Goal: Task Accomplishment & Management: Manage account settings

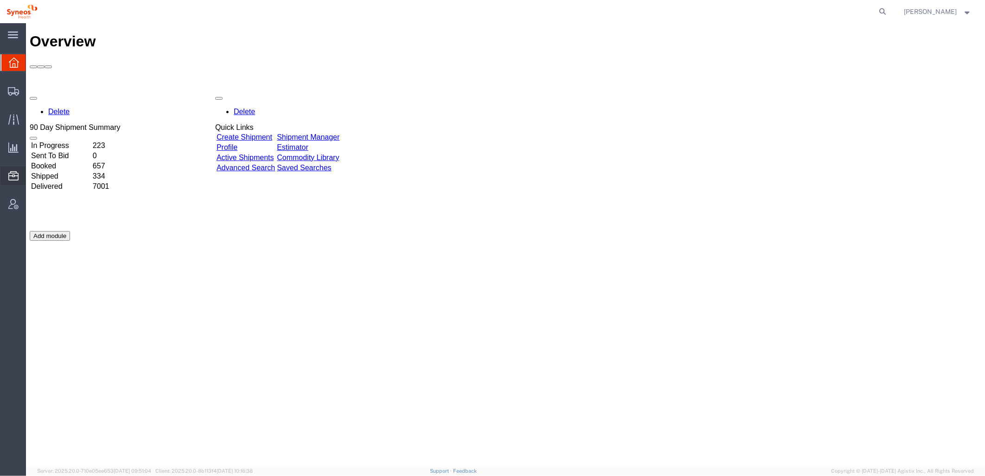
click at [5, 169] on div at bounding box center [13, 176] width 26 height 19
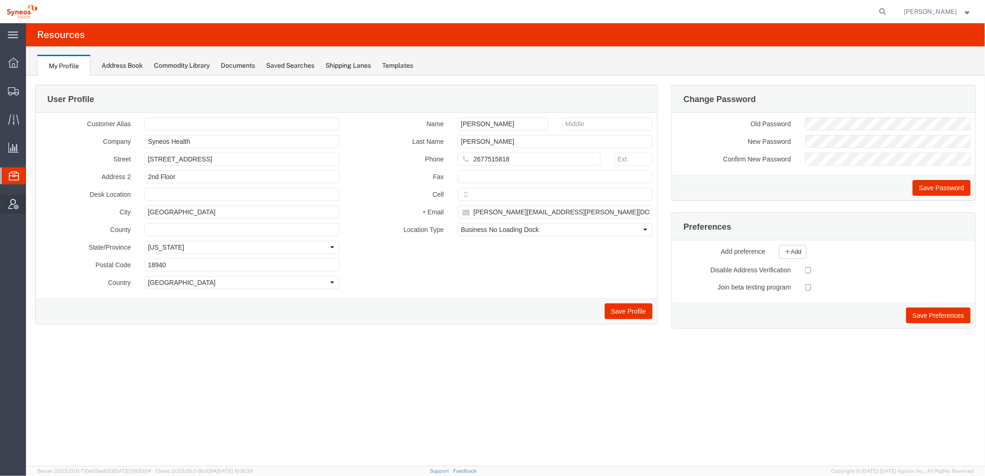
click at [15, 198] on div at bounding box center [13, 204] width 26 height 19
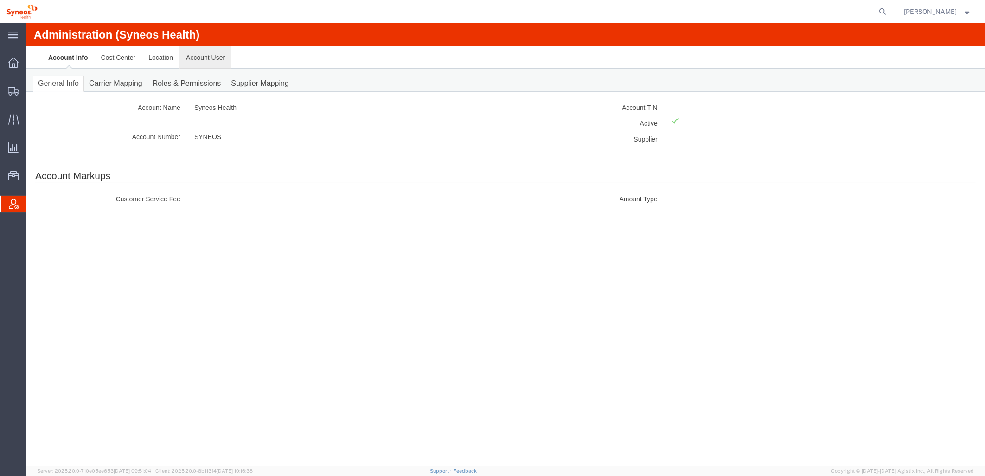
click at [206, 61] on link "Account User" at bounding box center [205, 57] width 52 height 22
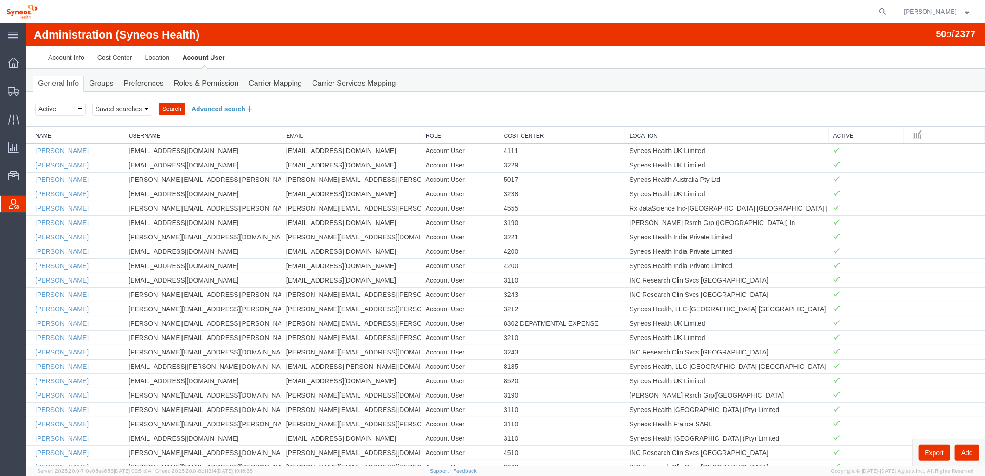
click at [227, 108] on button "Advanced search" at bounding box center [223, 109] width 76 height 16
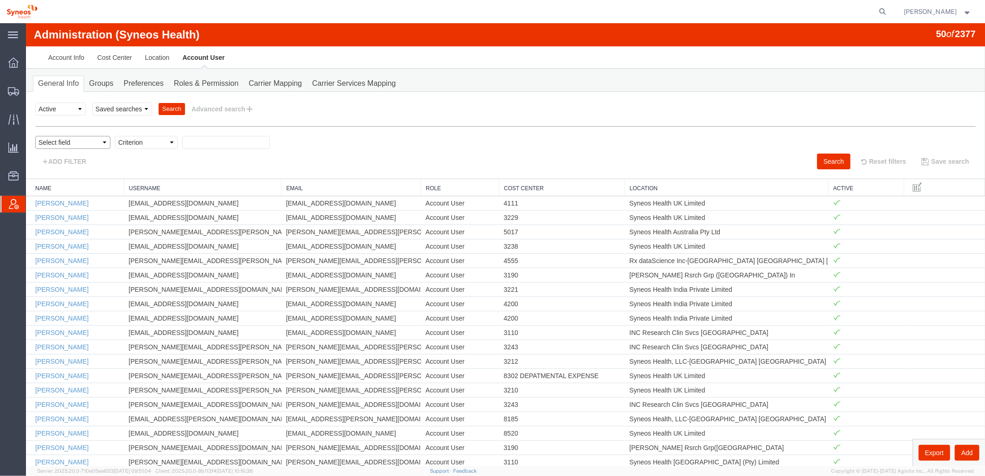
click at [104, 142] on select "Select field Cost Center Email Location Name Role Username" at bounding box center [72, 141] width 75 height 13
select select "locationName"
click at [35, 135] on select "Select field Cost Center Email Location Name Role Username" at bounding box center [72, 141] width 75 height 13
click at [141, 145] on select "Criterion contains does not contain is is blank is not blank starts with" at bounding box center [146, 141] width 63 height 13
select select "contains"
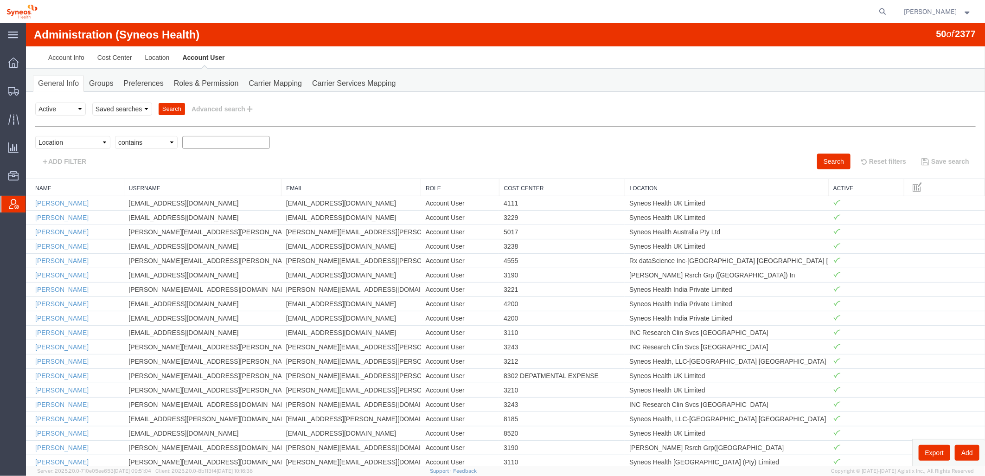
click at [115, 135] on select "Criterion contains does not contain is is blank is not blank starts with" at bounding box center [146, 141] width 63 height 13
click at [196, 139] on input "text" at bounding box center [226, 141] width 88 height 13
type input "zdnu"
click at [832, 160] on button "Search" at bounding box center [833, 161] width 33 height 16
